Goal: Task Accomplishment & Management: Use online tool/utility

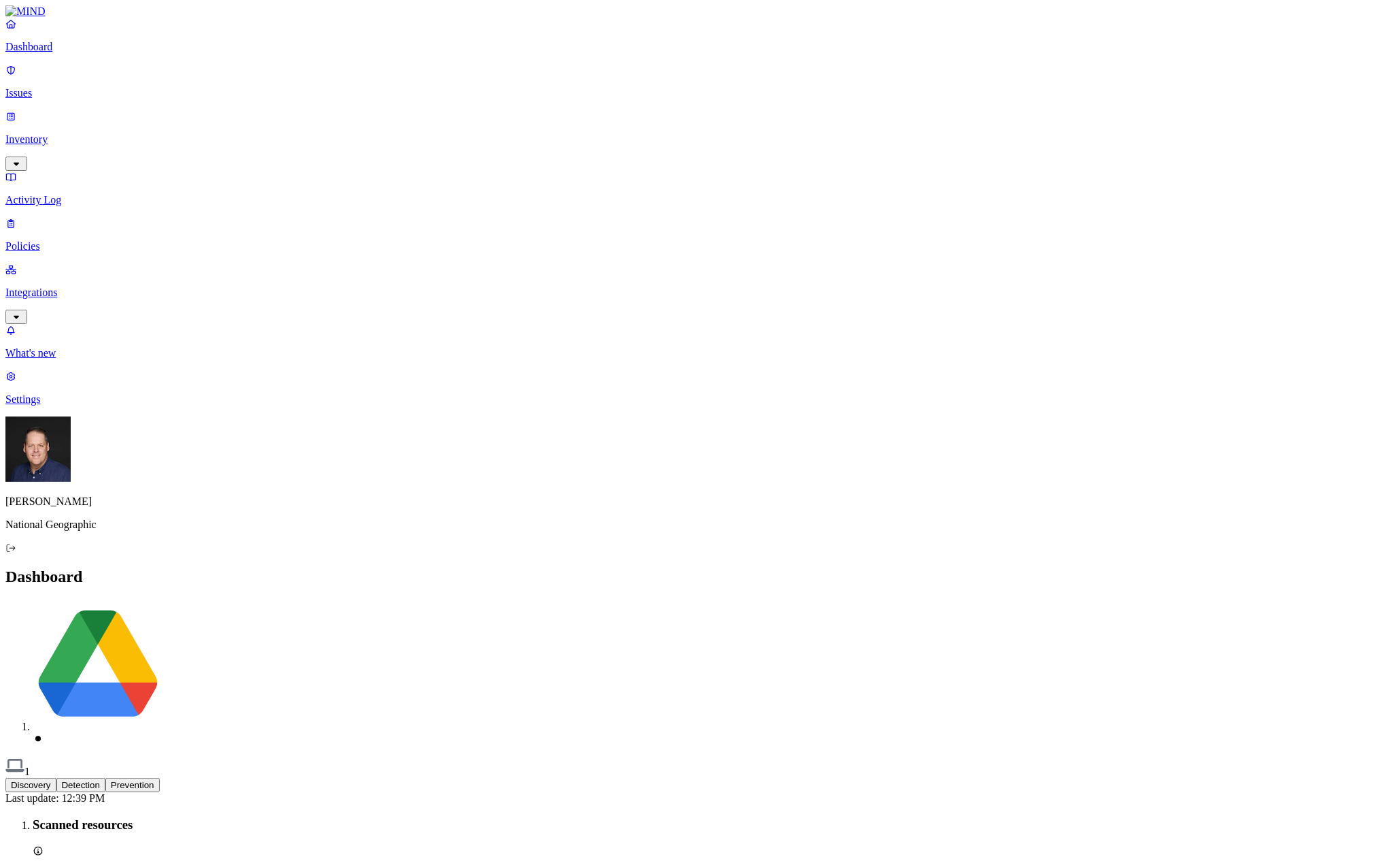
click at [68, 90] on p "Issues" at bounding box center [700, 93] width 1389 height 12
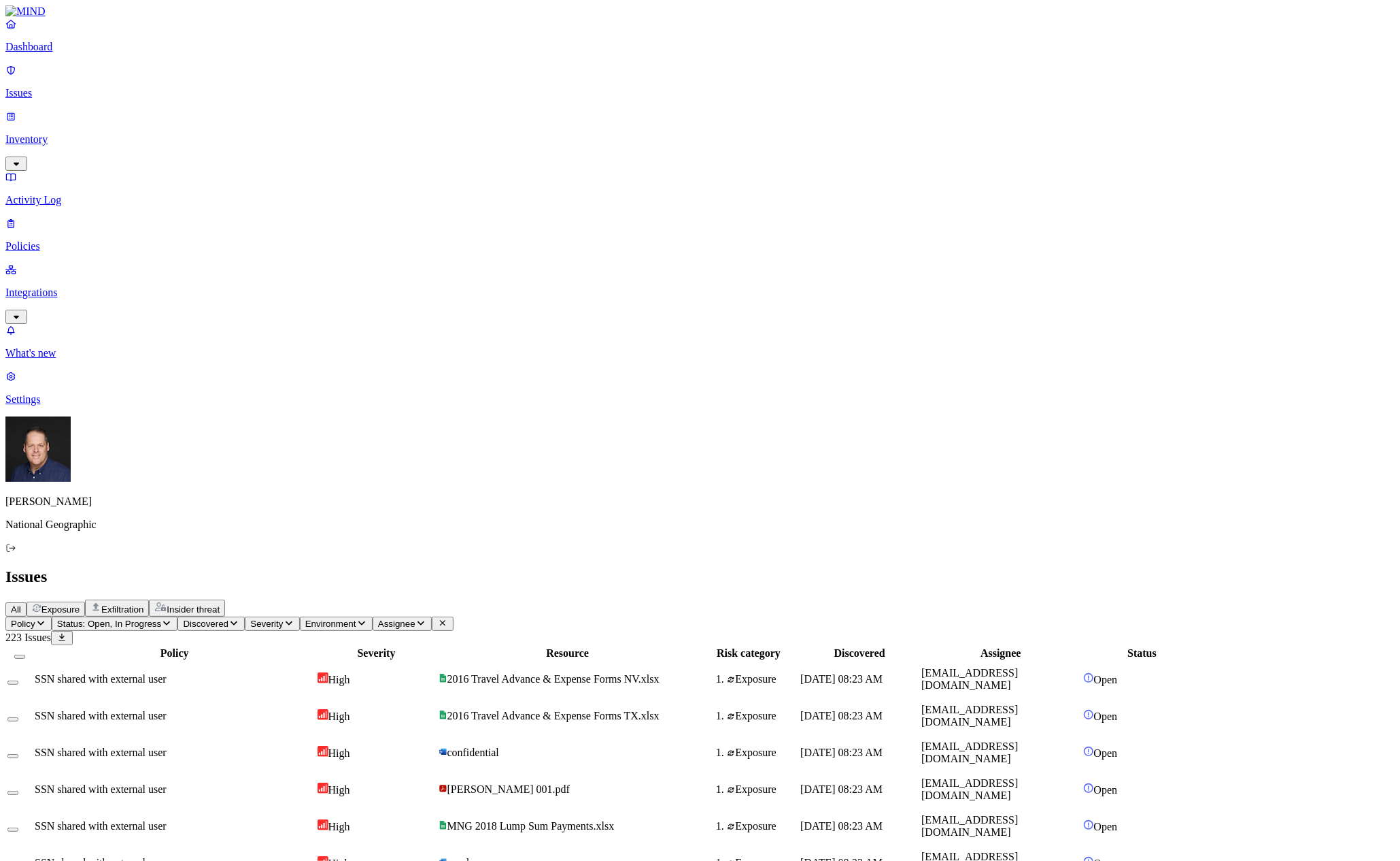
click at [315, 783] on div "SSN shared with external user" at bounding box center [175, 789] width 280 height 12
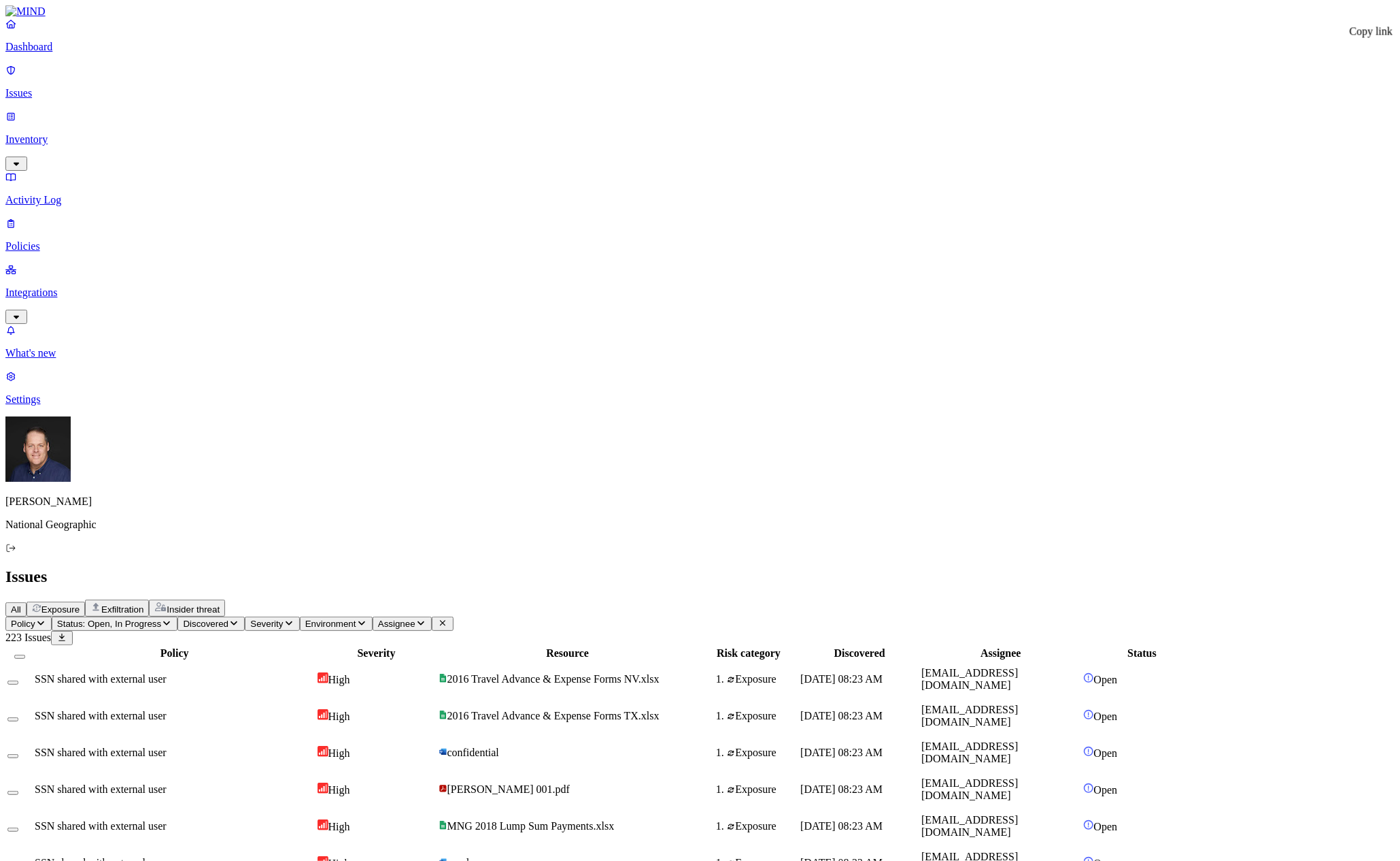
scroll to position [15, 0]
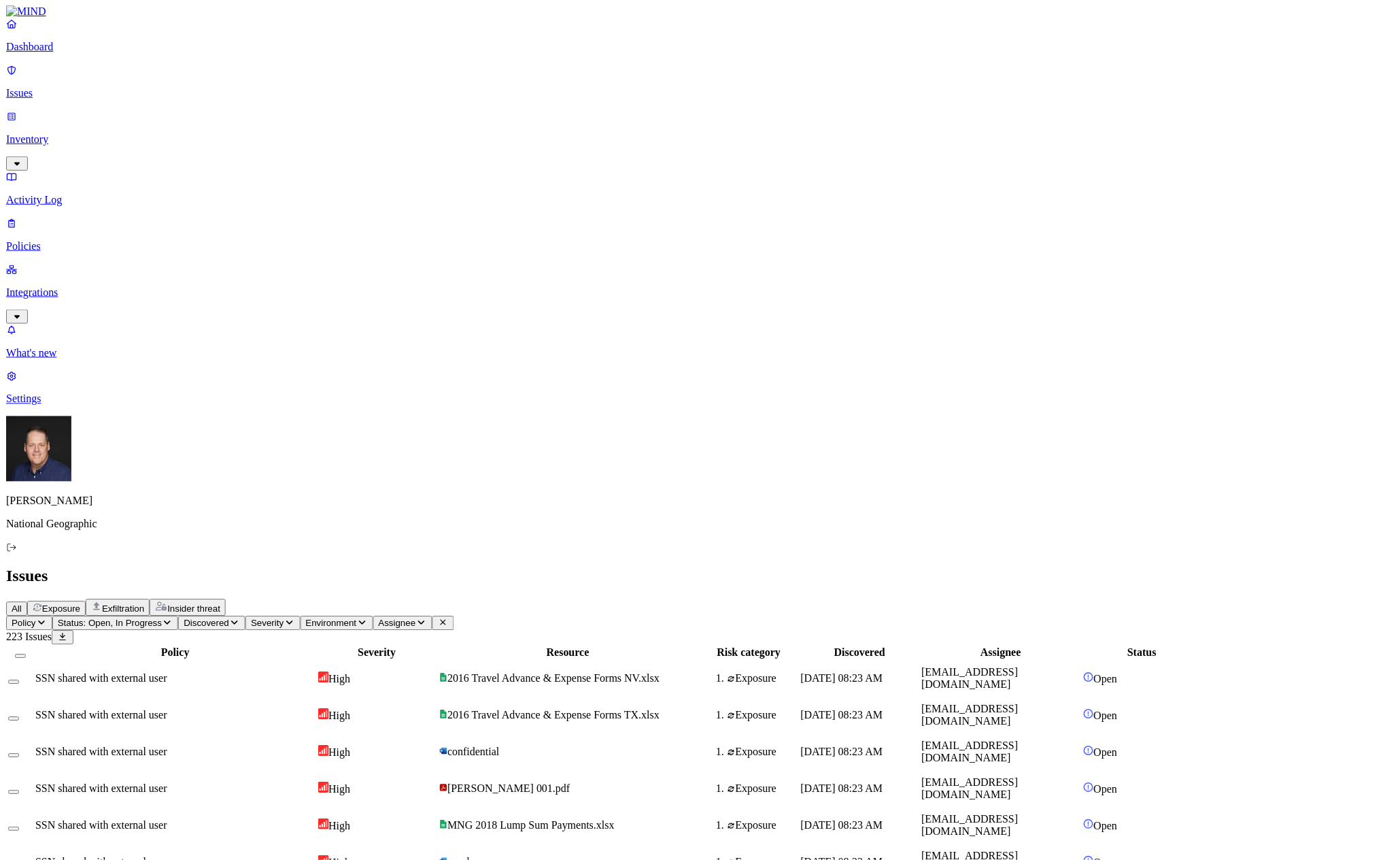
scroll to position [0, 0]
click at [72, 240] on p "Policies" at bounding box center [700, 246] width 1389 height 12
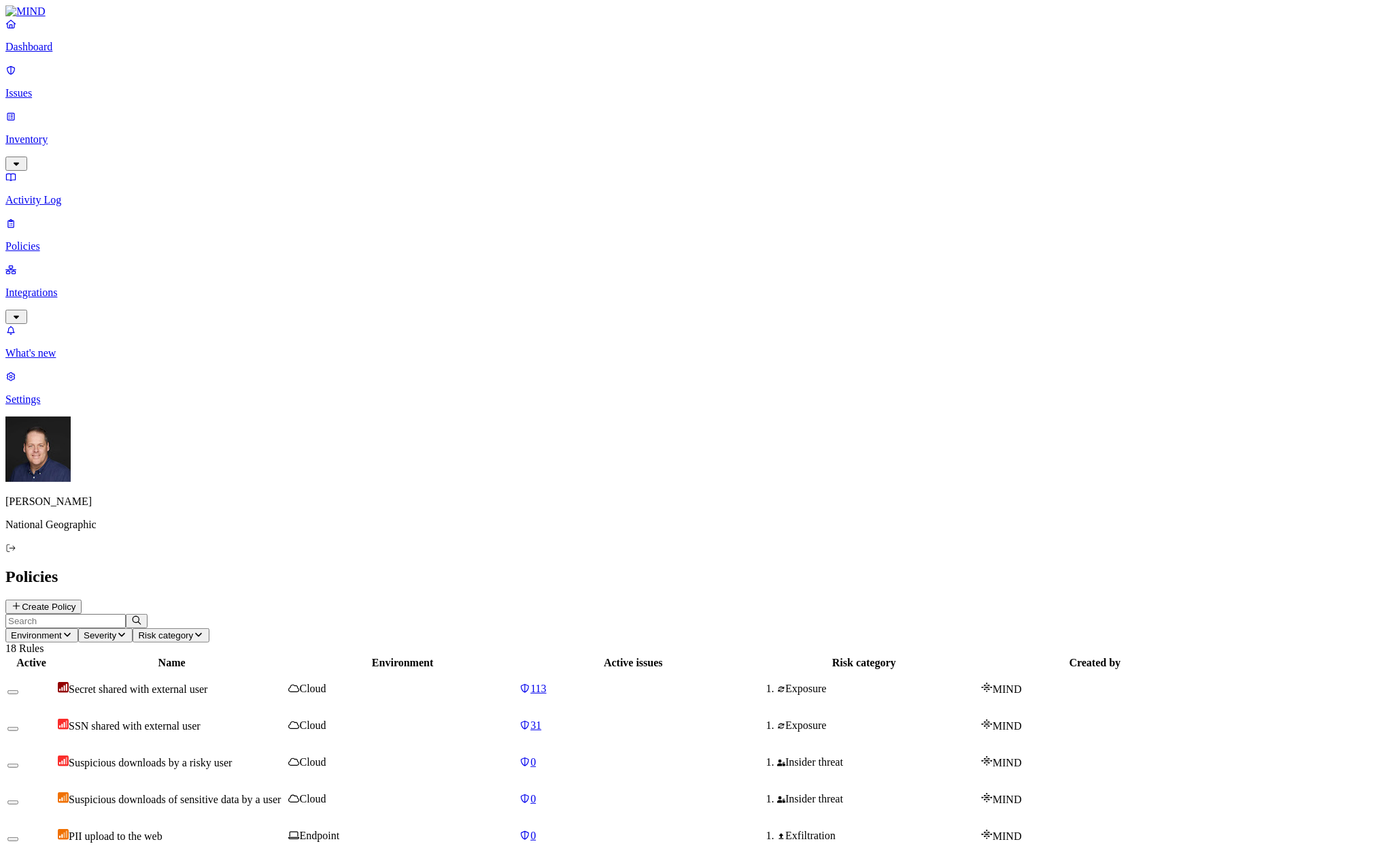
click at [63, 286] on p "Integrations" at bounding box center [700, 292] width 1389 height 12
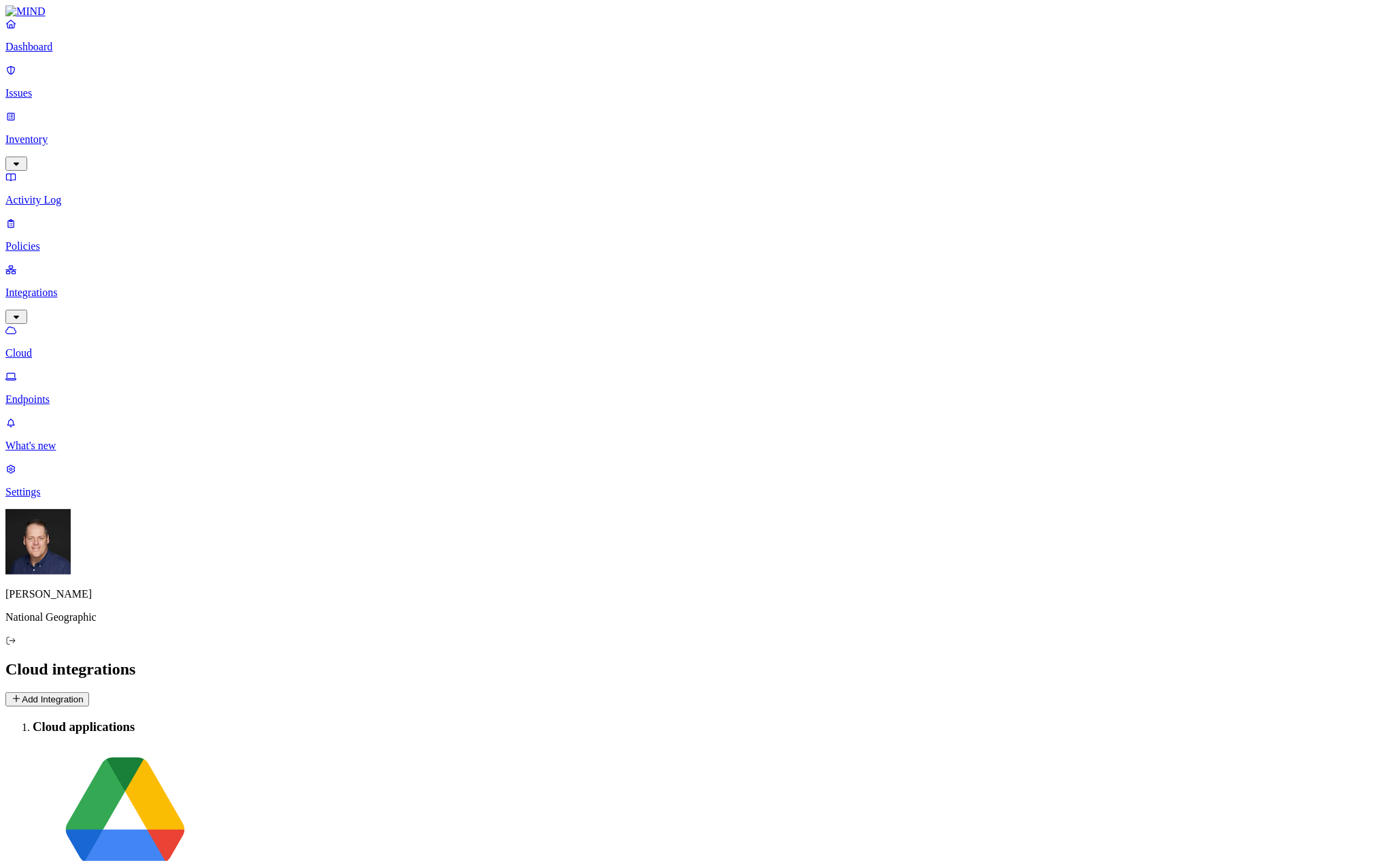
click at [89, 692] on button "Add Integration" at bounding box center [47, 699] width 84 height 15
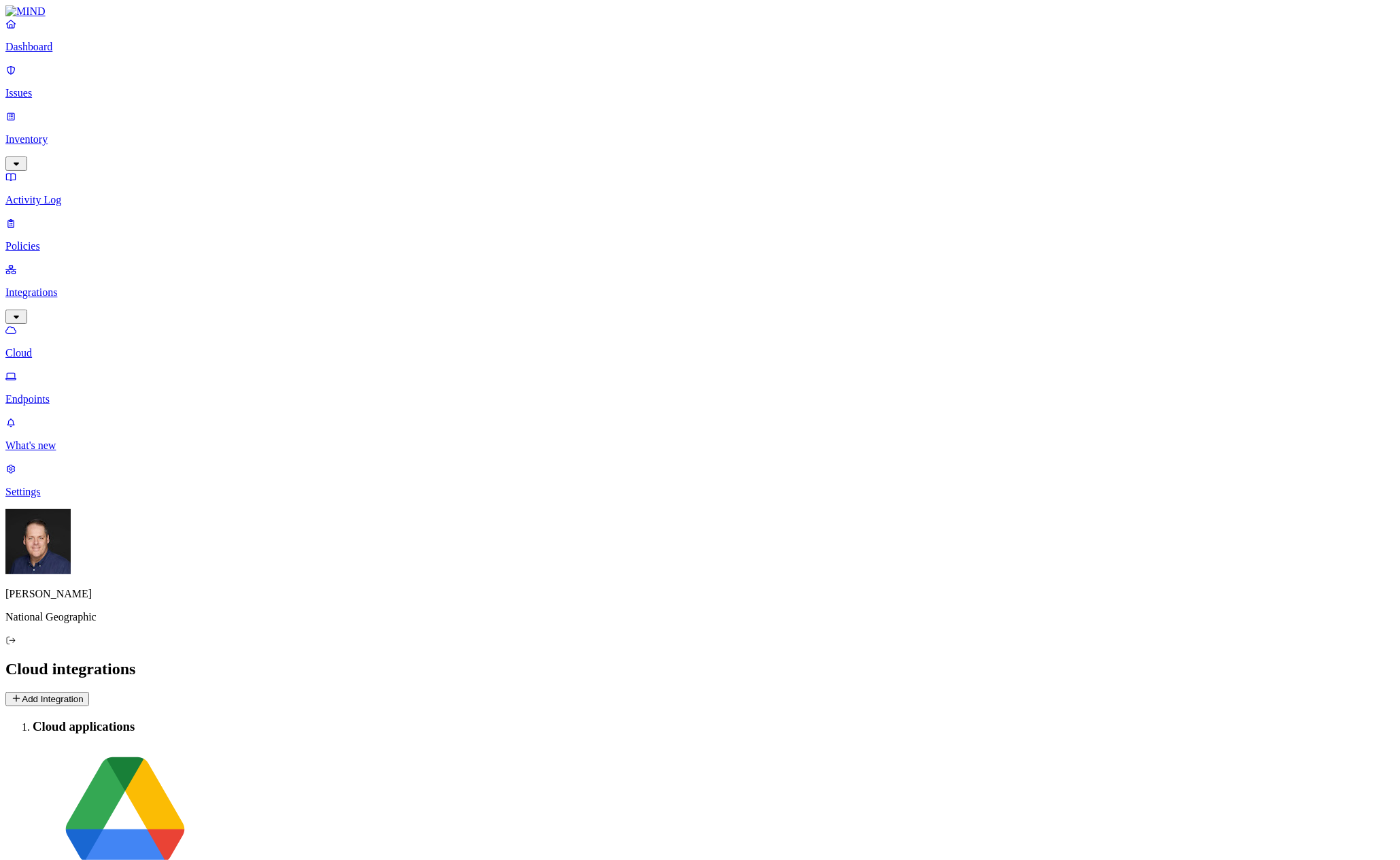
click at [97, 53] on p "Dashboard" at bounding box center [700, 47] width 1389 height 12
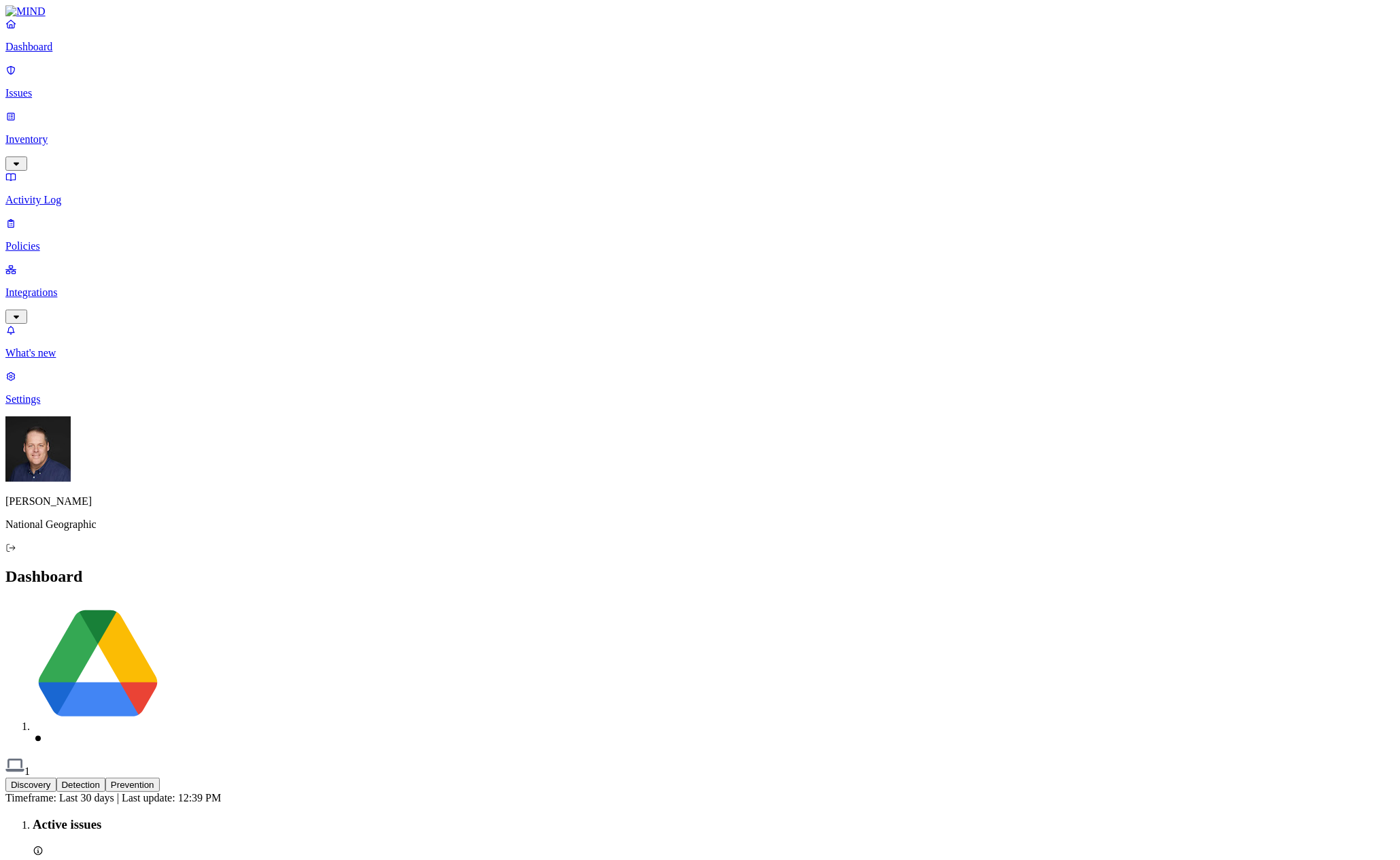
click at [106, 778] on button "Detection" at bounding box center [81, 785] width 49 height 15
click at [159, 778] on button "Prevention" at bounding box center [133, 785] width 55 height 15
click at [68, 240] on p "Policies" at bounding box center [700, 246] width 1389 height 12
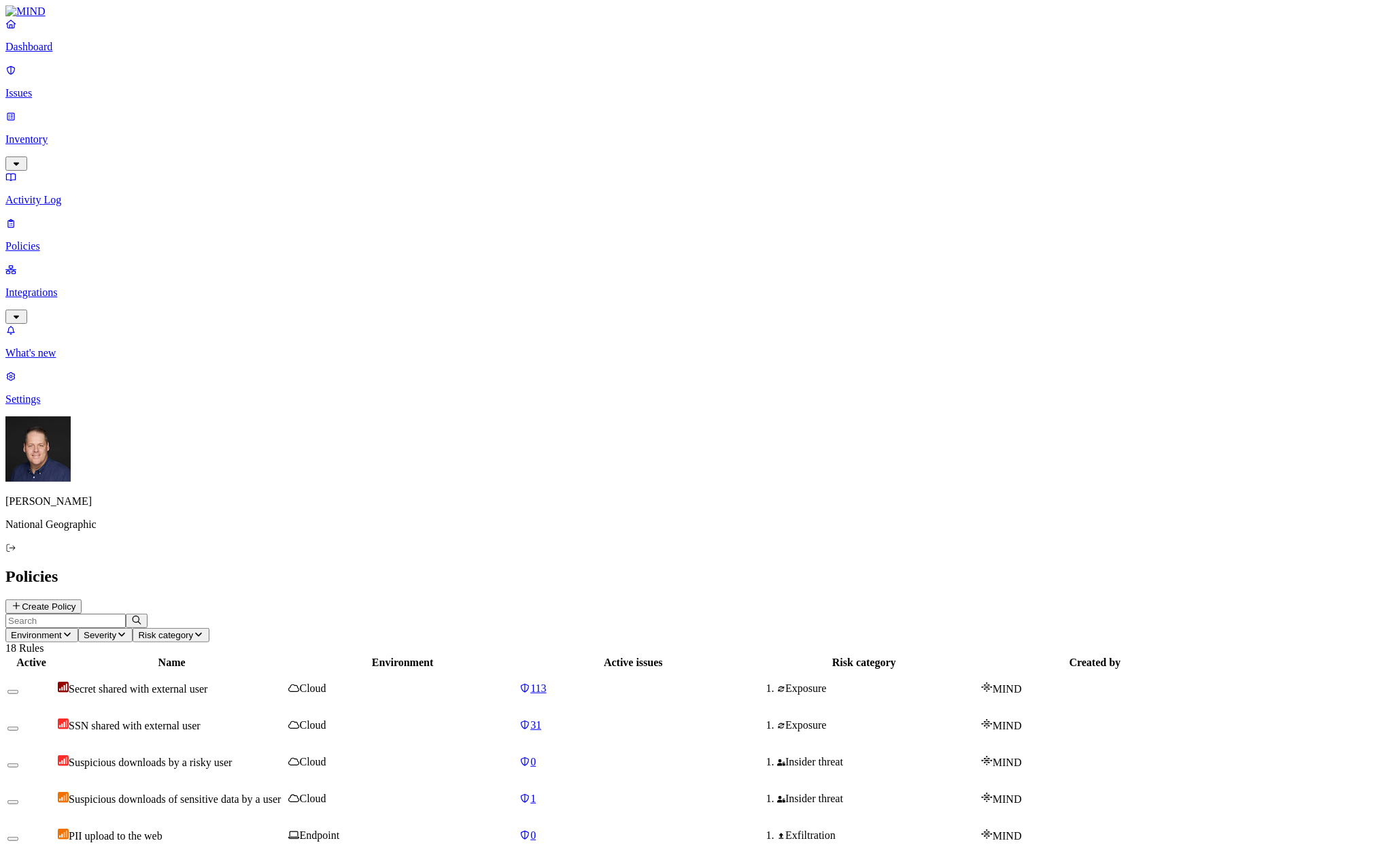
click at [62, 630] on span "Environment" at bounding box center [36, 635] width 51 height 10
click at [342, 129] on span "Endpoint" at bounding box center [322, 135] width 40 height 12
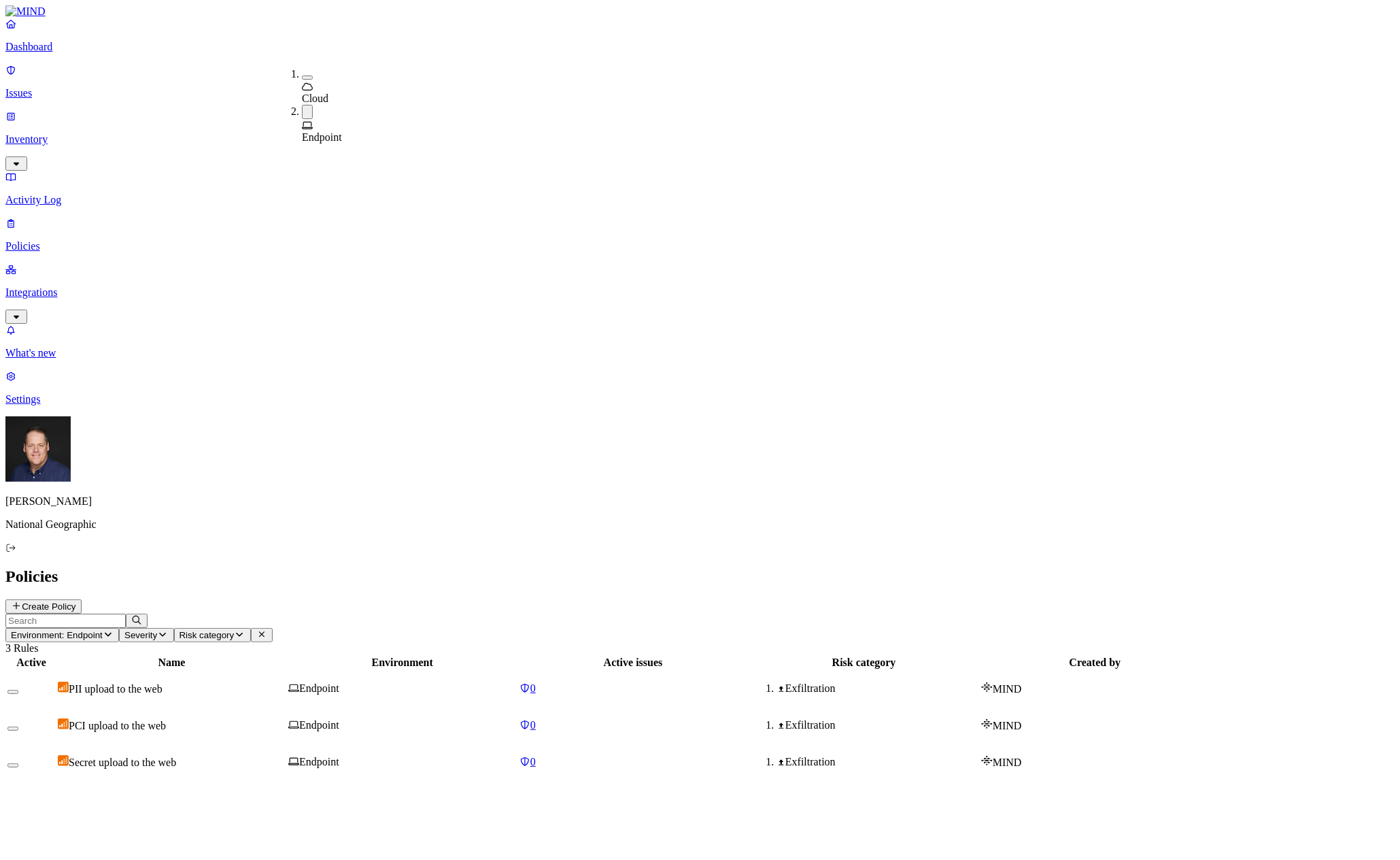
click at [289, 655] on div "Active Name Environment Active issues Risk category Created by PII upload to th…" at bounding box center [700, 718] width 1389 height 127
click at [18, 727] on button "button" at bounding box center [12, 729] width 11 height 4
click at [56, 744] on td at bounding box center [31, 762] width 49 height 36
click at [18, 763] on button "button" at bounding box center [12, 765] width 11 height 4
click at [88, 194] on p "Activity Log" at bounding box center [700, 200] width 1389 height 12
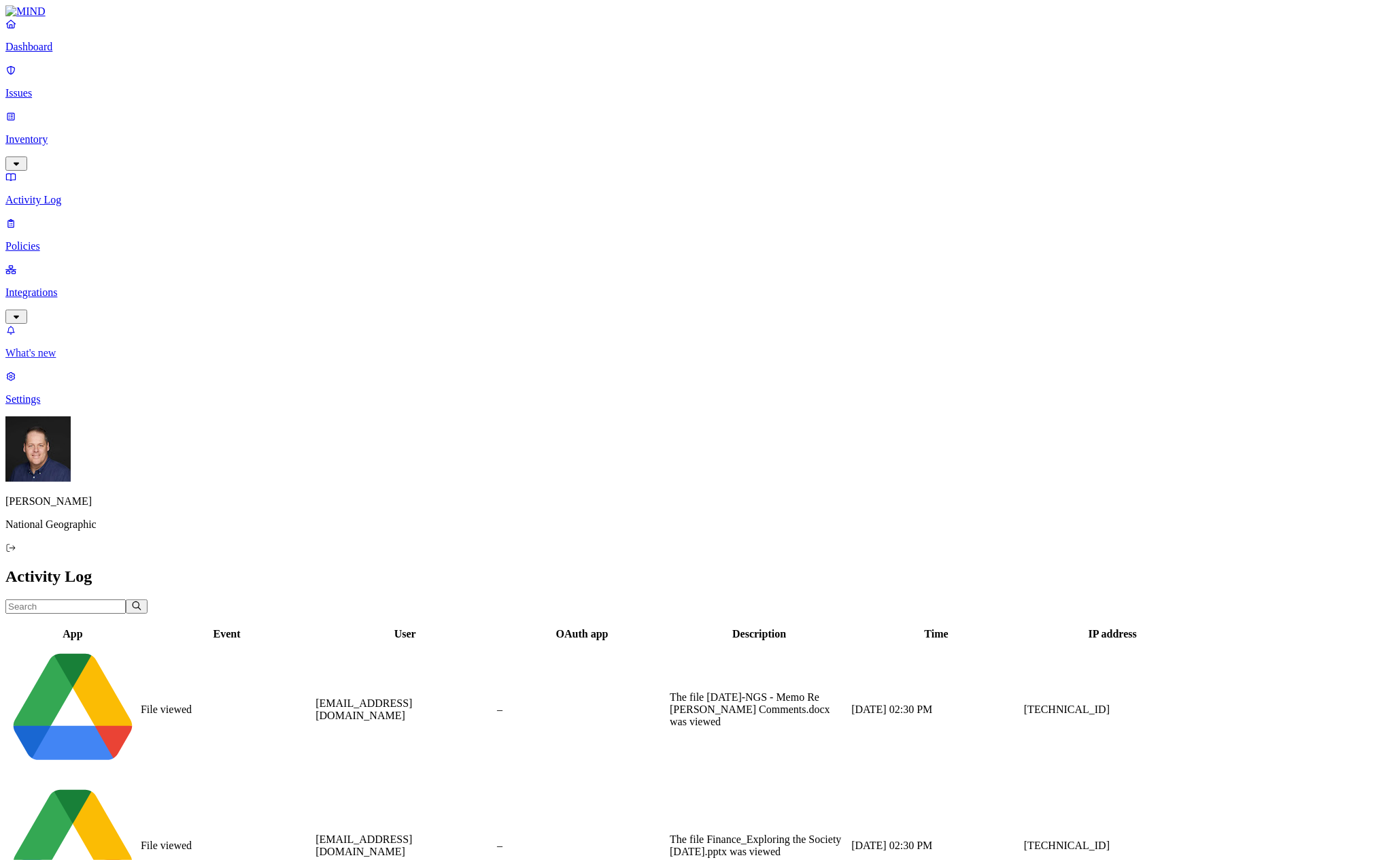
click at [76, 359] on p "What's new" at bounding box center [700, 352] width 1389 height 12
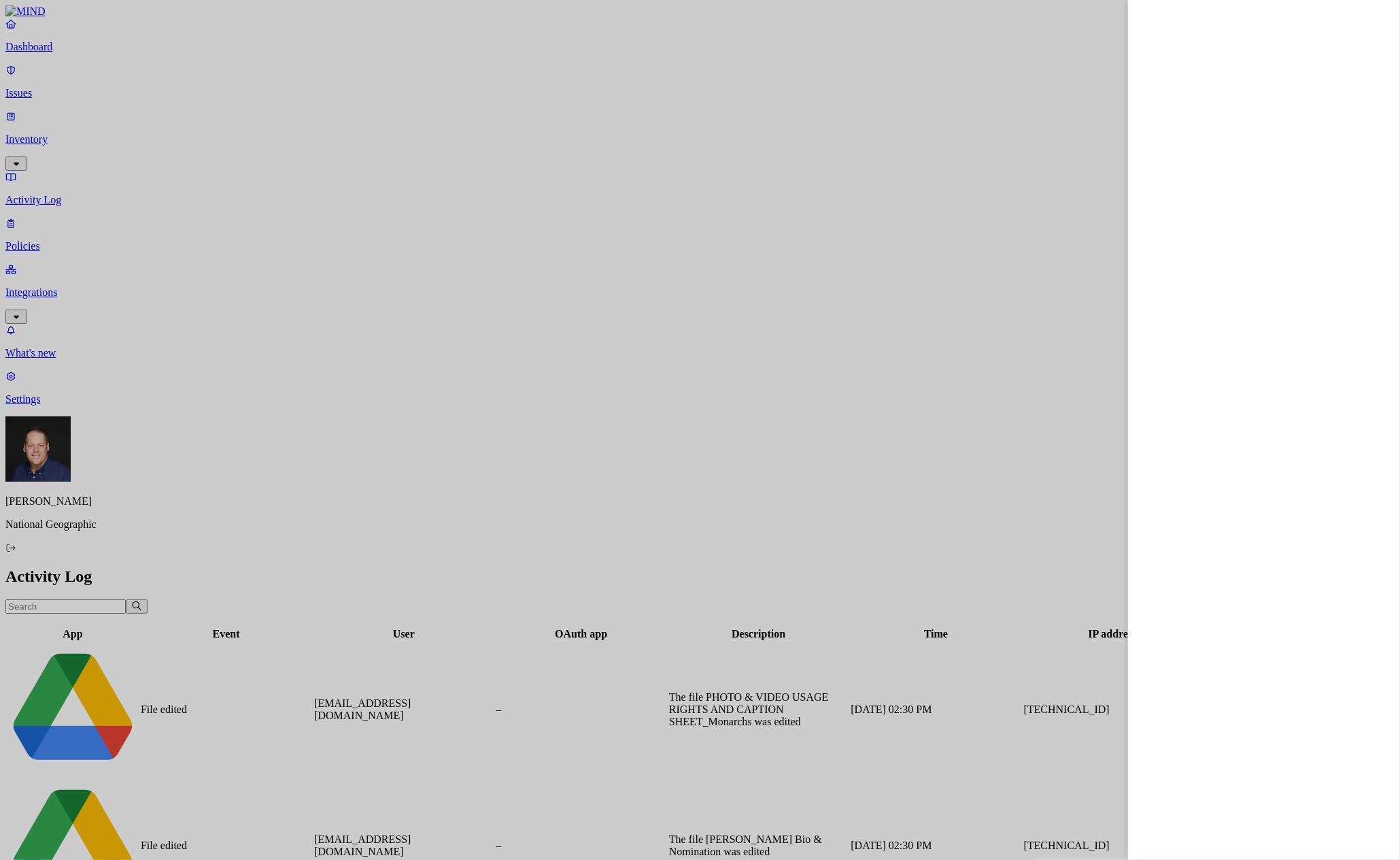
click at [63, 154] on div at bounding box center [700, 430] width 1400 height 860
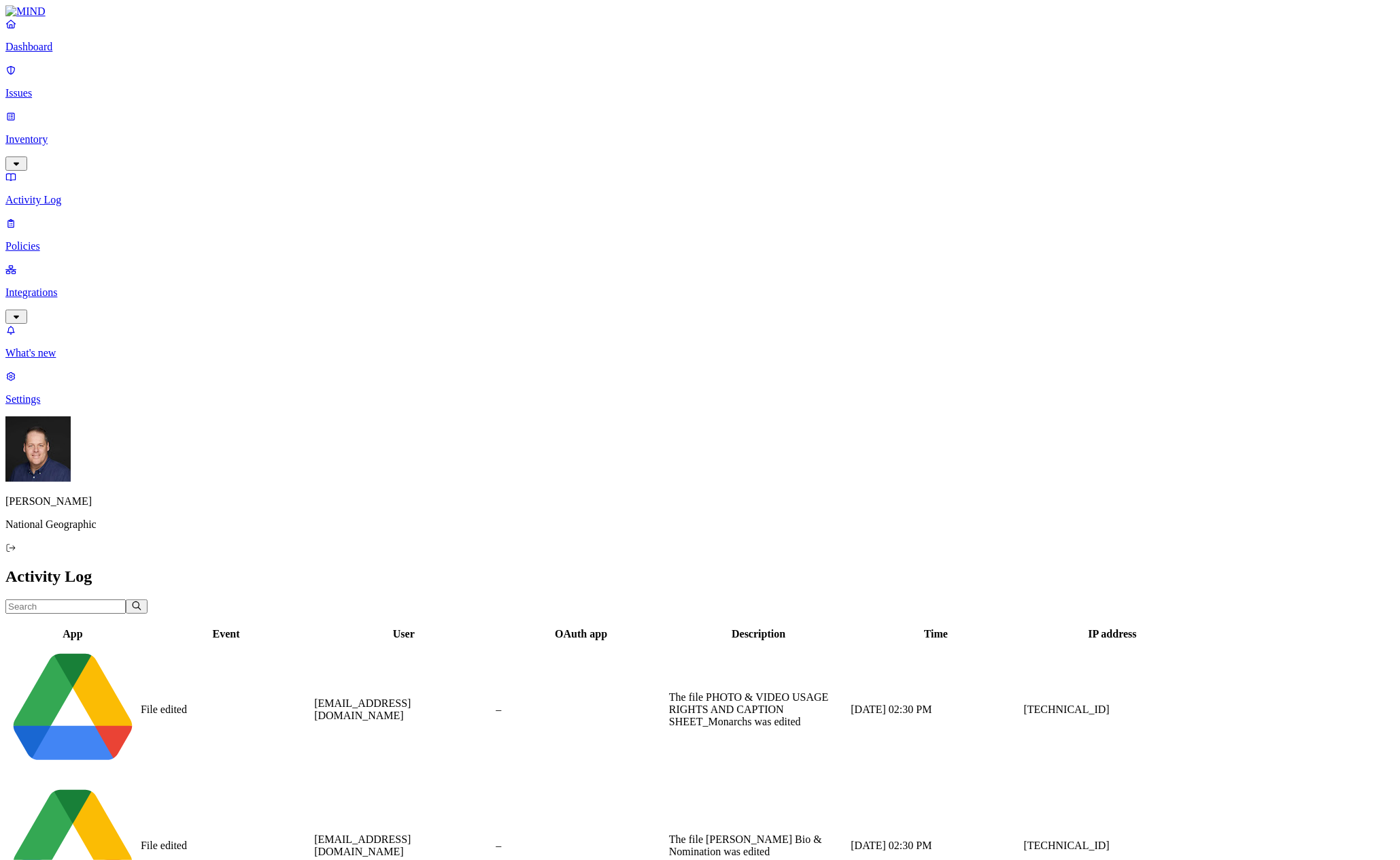
click at [68, 133] on p "Inventory" at bounding box center [700, 139] width 1389 height 12
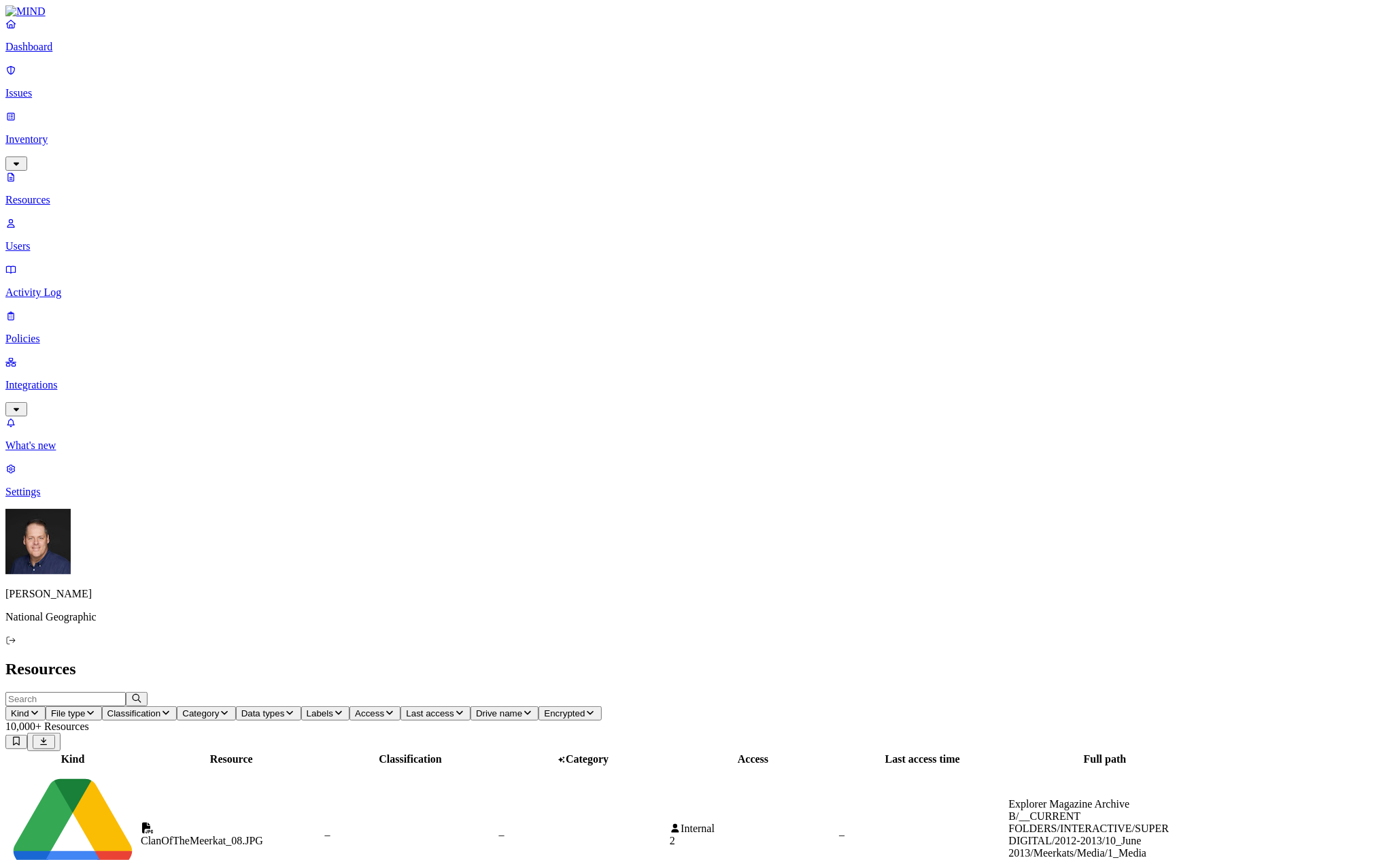
click at [87, 87] on p "Issues" at bounding box center [700, 93] width 1389 height 12
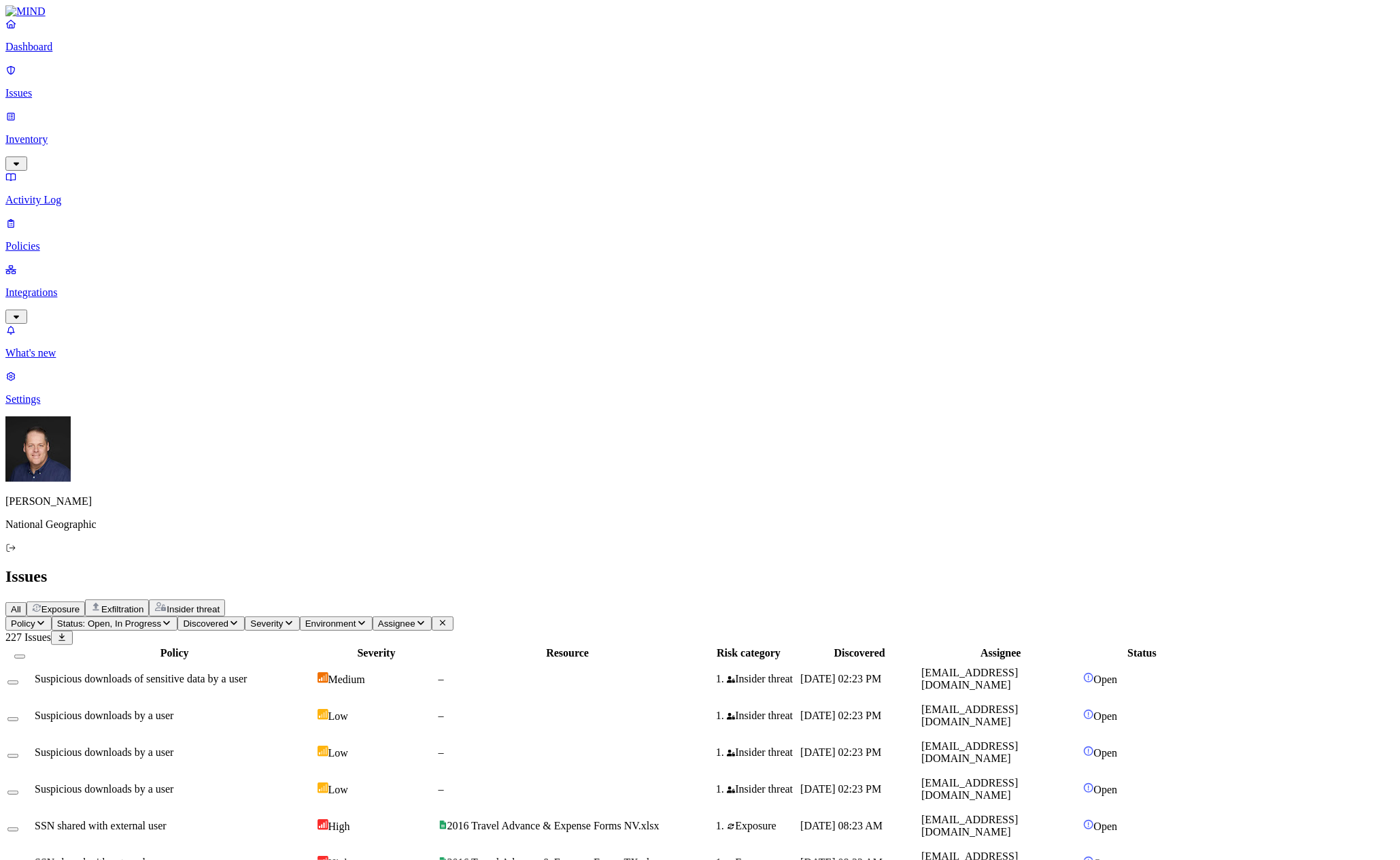
click at [437, 646] on th "Severity" at bounding box center [376, 652] width 119 height 14
click at [436, 647] on div "Severity" at bounding box center [376, 652] width 119 height 12
click at [294, 618] on icon "button" at bounding box center [288, 623] width 11 height 9
click at [435, 116] on div "Critical" at bounding box center [435, 122] width 0 height 38
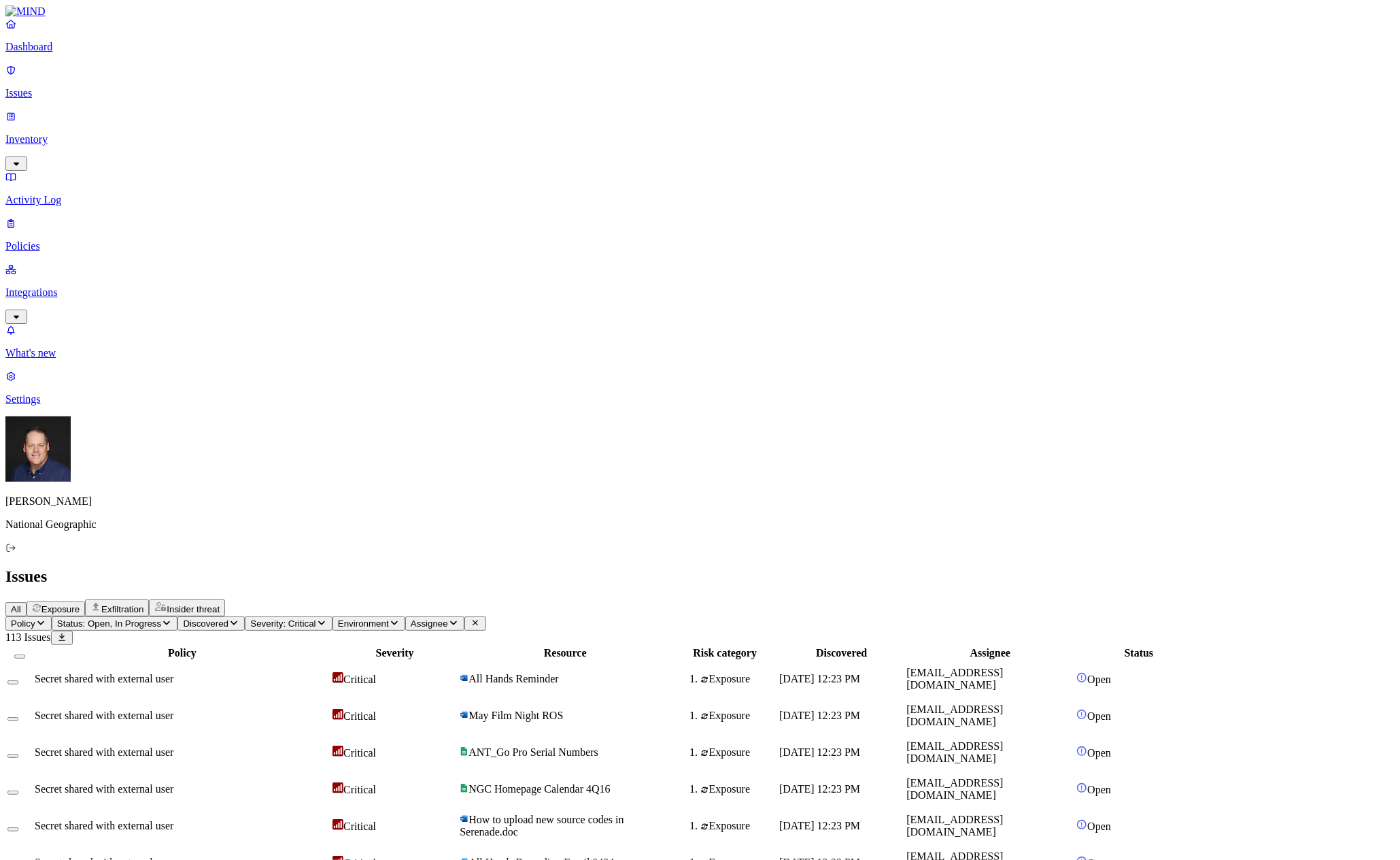
click at [406, 616] on button "Environment" at bounding box center [369, 623] width 73 height 15
click at [67, 256] on nav "Dashboard Issues Inventory Activity Log Policies Integrations What's new 1 Sett…" at bounding box center [700, 211] width 1389 height 387
click at [97, 133] on p "Inventory" at bounding box center [700, 139] width 1389 height 12
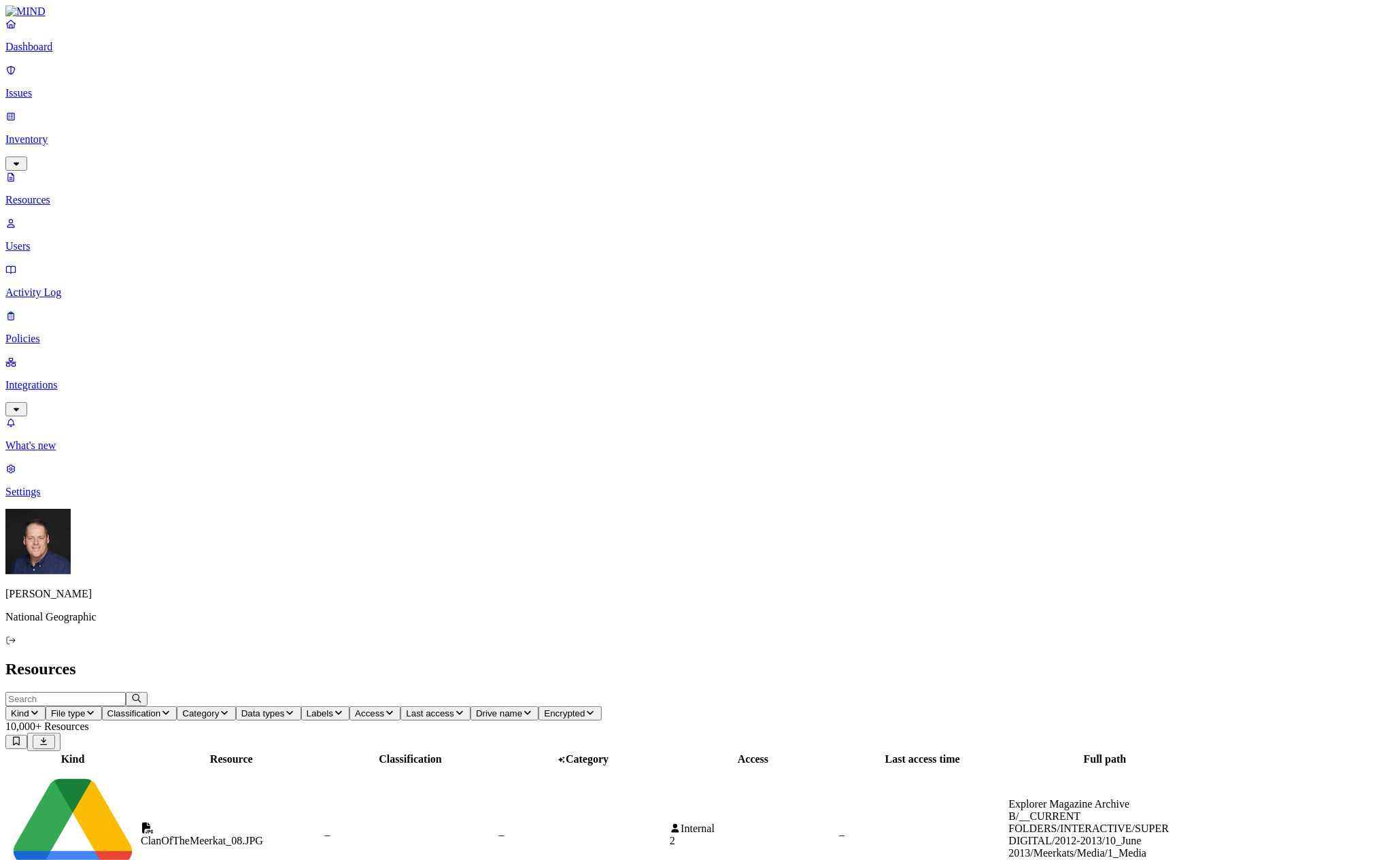
click at [94, 240] on p "Users" at bounding box center [700, 246] width 1389 height 12
